Goal: Task Accomplishment & Management: Complete application form

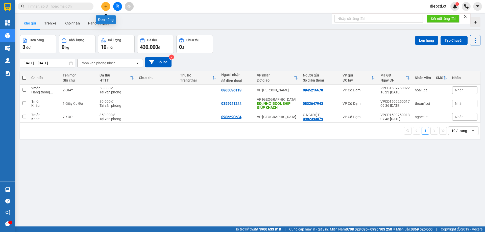
click at [106, 8] on button at bounding box center [105, 6] width 9 height 9
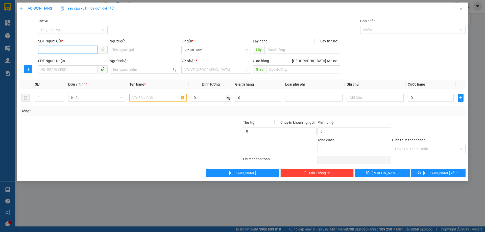
click at [62, 52] on input "SĐT Người Gửi *" at bounding box center [68, 50] width 60 height 8
click at [62, 31] on input "Tác vụ" at bounding box center [71, 30] width 60 height 8
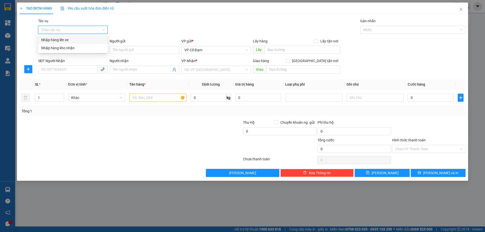
click at [63, 39] on div "Nhập hàng lên xe" at bounding box center [72, 40] width 63 height 6
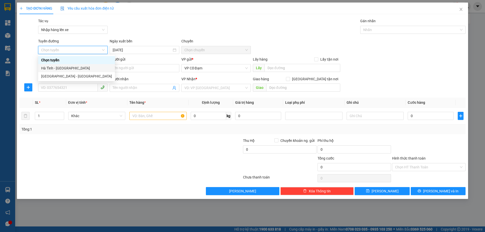
click at [53, 67] on div "Hà Tĩnh - [GEOGRAPHIC_DATA]" at bounding box center [76, 68] width 71 height 6
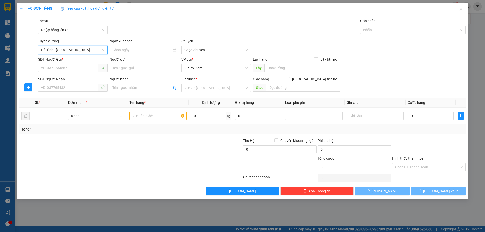
type input "[DATE]"
click at [202, 50] on span "06:00 - 38H-048.28" at bounding box center [215, 50] width 63 height 8
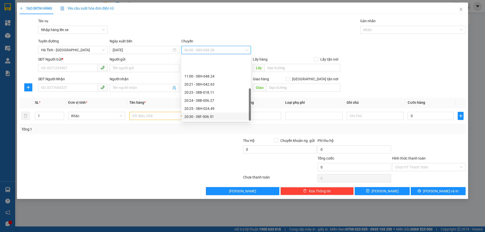
scroll to position [24, 0]
click at [214, 90] on div "20:30 - 38F-006.51" at bounding box center [215, 93] width 63 height 6
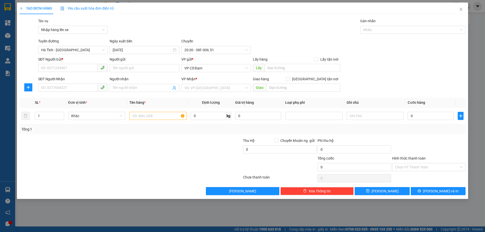
click at [64, 62] on div "SĐT Người Gửi *" at bounding box center [72, 61] width 69 height 8
click at [63, 68] on input "SĐT Người Gửi *" at bounding box center [68, 68] width 60 height 8
paste input "0965368382"
type input "0965368382"
drag, startPoint x: 59, startPoint y: 87, endPoint x: 39, endPoint y: 2, distance: 87.9
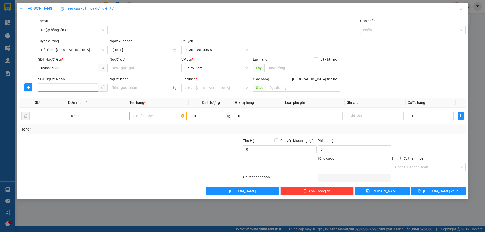
click at [59, 87] on input "SĐT Người Nhận" at bounding box center [68, 88] width 60 height 8
paste input "0383765184"
click at [211, 69] on span "VP Cổ Đạm" at bounding box center [215, 68] width 63 height 8
type input "0383765184"
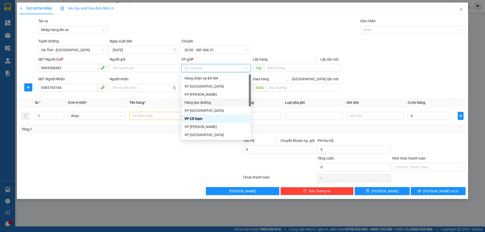
drag, startPoint x: 201, startPoint y: 101, endPoint x: 209, endPoint y: 95, distance: 9.7
click at [201, 101] on div "Hàng dọc đường" at bounding box center [215, 103] width 63 height 6
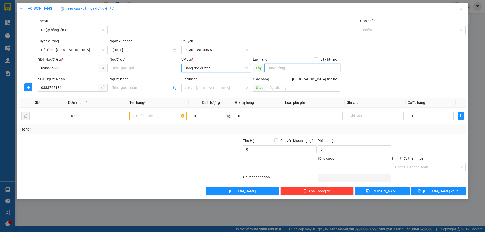
click at [270, 70] on input "text" at bounding box center [302, 68] width 76 height 8
type input "[PERSON_NAME]"
click at [210, 87] on input "search" at bounding box center [214, 88] width 60 height 8
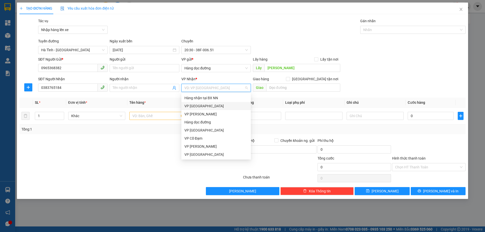
click at [200, 105] on div "VP [GEOGRAPHIC_DATA]" at bounding box center [215, 106] width 63 height 6
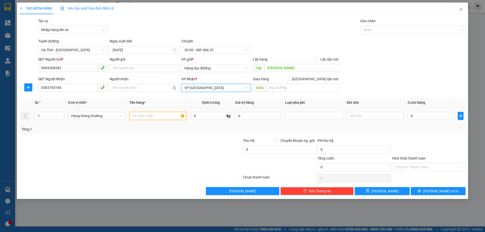
click at [159, 116] on input "text" at bounding box center [157, 116] width 57 height 8
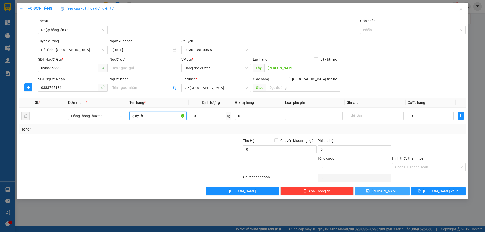
type input "giấy tờ"
click at [383, 192] on span "[PERSON_NAME]" at bounding box center [384, 191] width 27 height 6
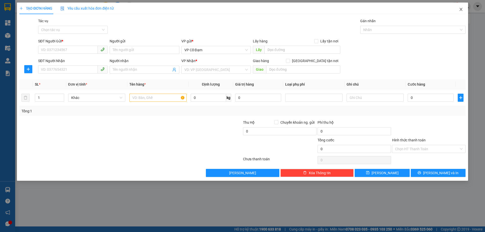
click at [460, 10] on icon "close" at bounding box center [460, 9] width 3 height 3
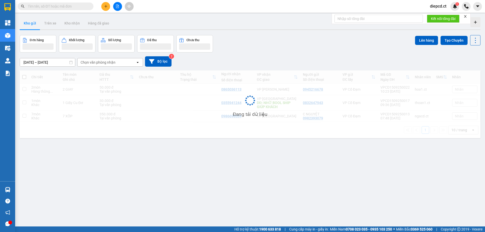
click at [48, 8] on input "text" at bounding box center [58, 7] width 60 height 6
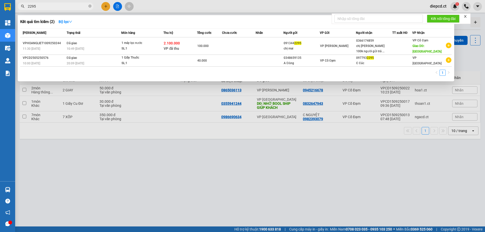
type input "2295"
click at [106, 6] on div at bounding box center [242, 116] width 485 height 232
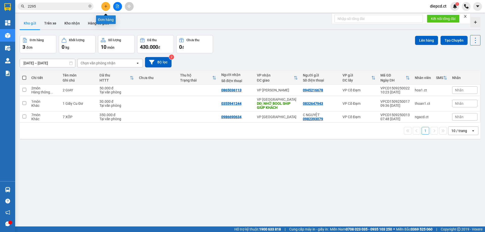
click at [106, 7] on icon "plus" at bounding box center [106, 7] width 4 height 4
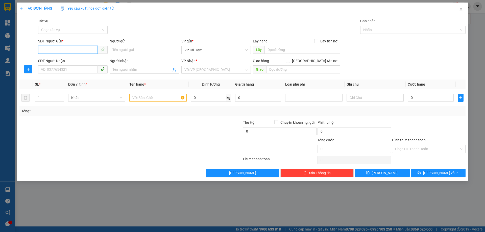
click at [59, 46] on input "SĐT Người Gửi *" at bounding box center [68, 50] width 60 height 8
click at [68, 30] on input "Tác vụ" at bounding box center [71, 30] width 60 height 8
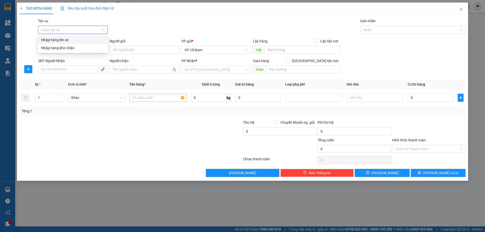
click at [63, 39] on div "Nhập hàng lên xe" at bounding box center [72, 40] width 63 height 6
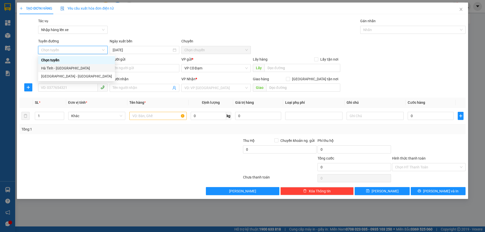
click at [58, 69] on div "Hà Tĩnh - [GEOGRAPHIC_DATA]" at bounding box center [76, 68] width 71 height 6
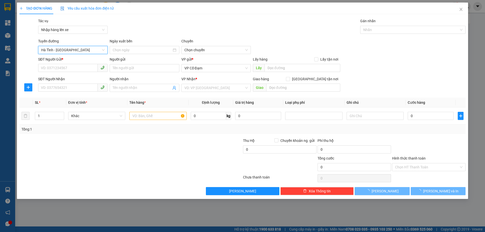
type input "[DATE]"
click at [206, 50] on span "06:00 - 38H-048.28" at bounding box center [215, 50] width 63 height 8
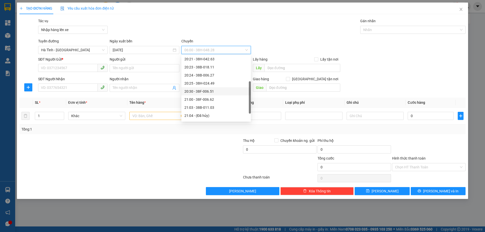
scroll to position [32, 0]
click at [211, 83] on div "20:30 - 38F-006.51" at bounding box center [215, 85] width 63 height 6
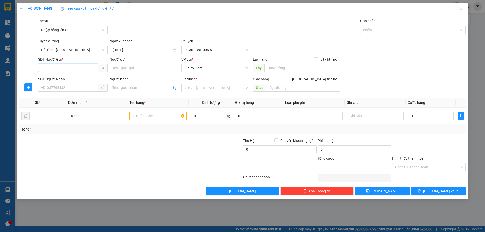
click at [71, 64] on input "SĐT Người Gửi *" at bounding box center [68, 68] width 60 height 8
paste input "0353702216"
type input "0353702216"
click at [69, 87] on input "SĐT Người Nhận" at bounding box center [68, 88] width 60 height 8
paste input "0393594404"
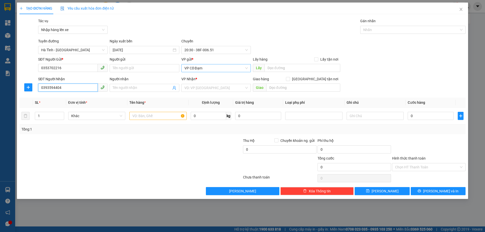
click at [211, 71] on span "VP Cổ Đạm" at bounding box center [215, 68] width 63 height 8
type input "0393594404"
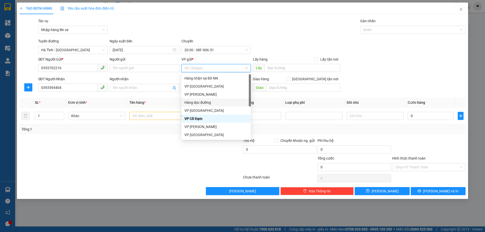
click at [203, 104] on div "Hàng dọc đường" at bounding box center [215, 103] width 63 height 6
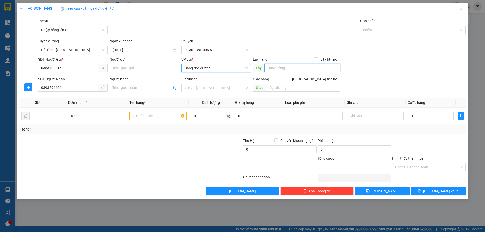
drag, startPoint x: 276, startPoint y: 70, endPoint x: 279, endPoint y: 61, distance: 9.4
click at [276, 67] on input "text" at bounding box center [302, 68] width 76 height 8
type input "CX [GEOGRAPHIC_DATA]"
click at [206, 90] on input "search" at bounding box center [214, 88] width 60 height 8
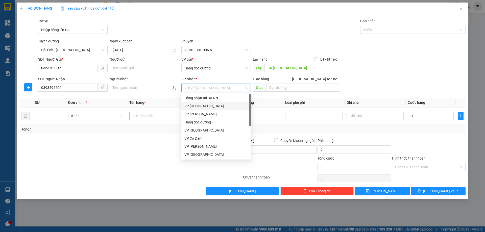
click at [202, 106] on div "VP [GEOGRAPHIC_DATA]" at bounding box center [215, 106] width 63 height 6
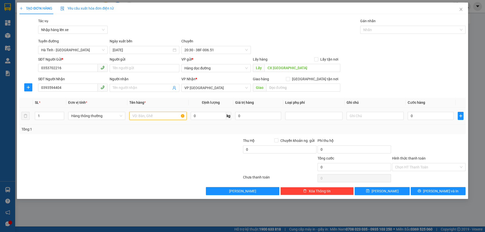
click at [171, 117] on input "text" at bounding box center [157, 116] width 57 height 8
type input "1 xe số"
click at [417, 113] on input "0" at bounding box center [430, 116] width 46 height 8
type input "2"
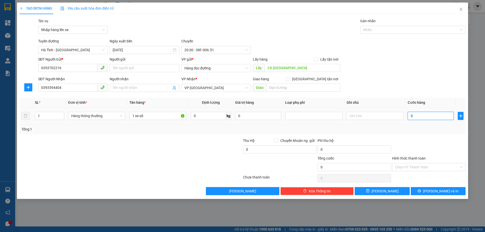
type input "2"
type input "24"
type input "240"
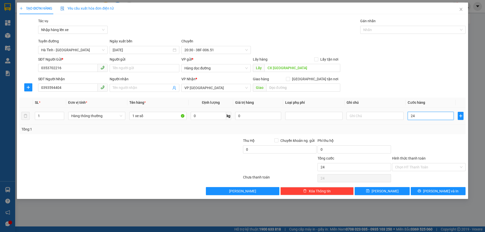
type input "240"
type input "240.000"
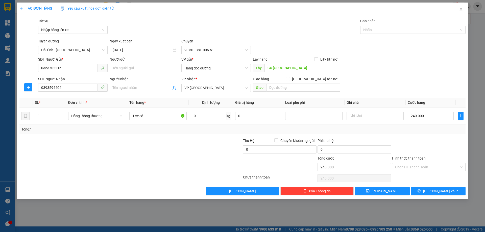
click at [408, 129] on div "Tổng: 1" at bounding box center [242, 129] width 442 height 6
click at [380, 191] on button "[PERSON_NAME]" at bounding box center [381, 191] width 55 height 8
type input "0"
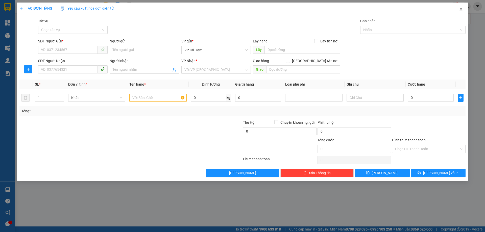
click at [460, 9] on icon "close" at bounding box center [460, 9] width 3 height 3
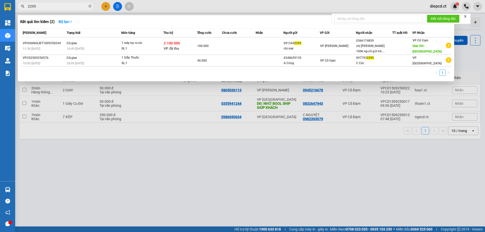
click at [56, 6] on input "2295" at bounding box center [58, 7] width 60 height 6
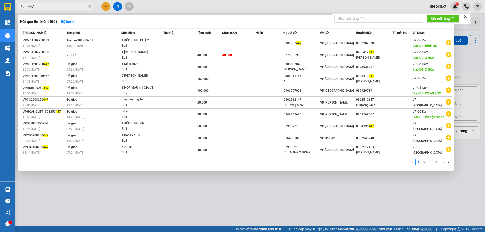
click at [29, 5] on input "447" at bounding box center [58, 7] width 60 height 6
click at [39, 6] on input "447" at bounding box center [58, 7] width 60 height 6
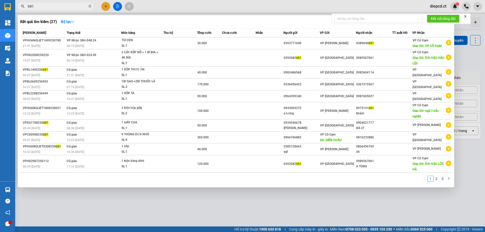
type input "681"
